Goal: Transaction & Acquisition: Book appointment/travel/reservation

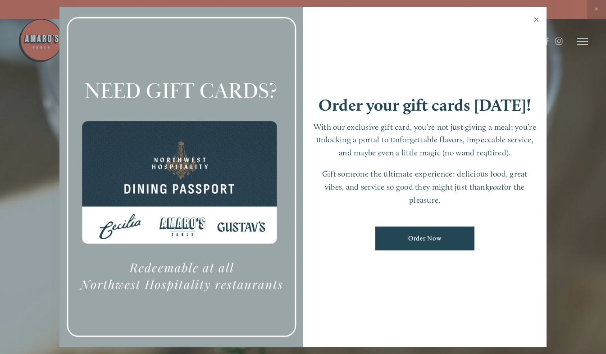
click at [535, 18] on link "Close" at bounding box center [537, 20] width 18 height 25
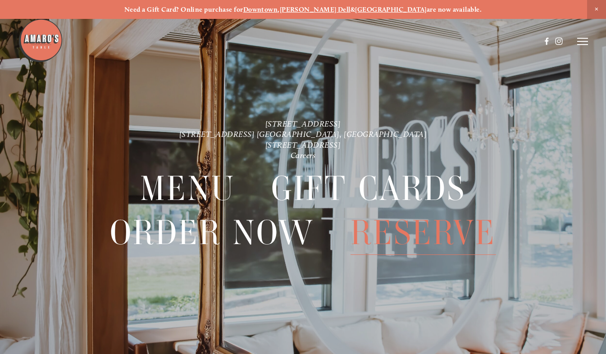
click at [409, 234] on span "Reserve" at bounding box center [423, 233] width 145 height 44
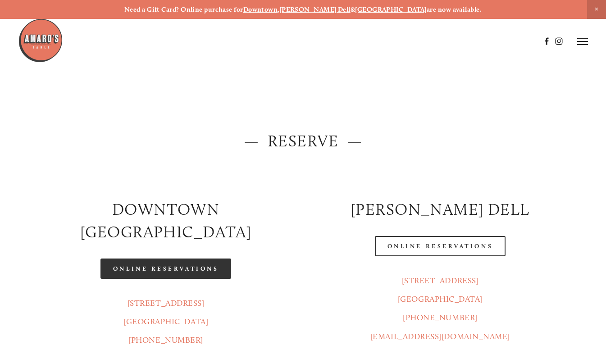
click at [172, 259] on link "Online Reservations" at bounding box center [165, 269] width 131 height 20
